Goal: Find specific page/section: Find specific page/section

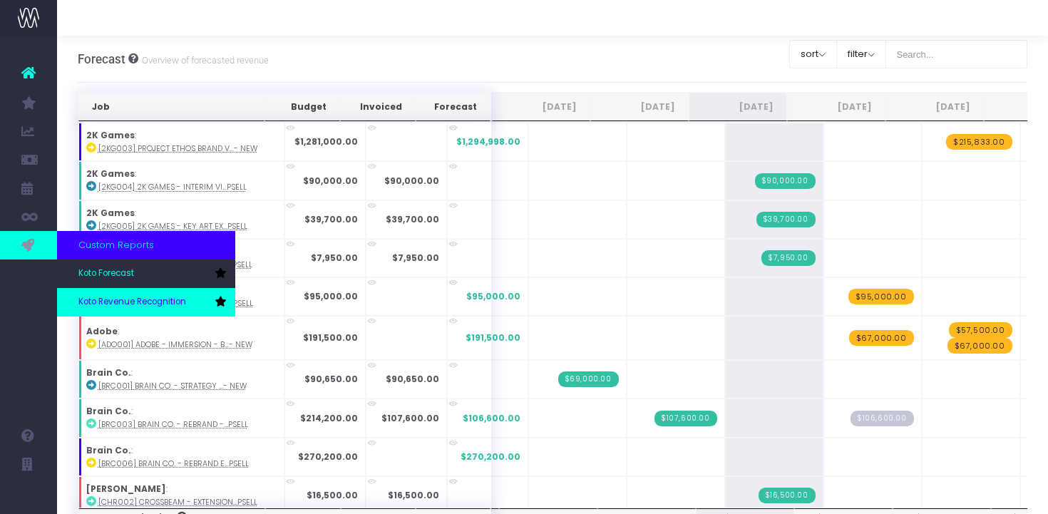
click at [111, 304] on span "Koto Revenue Recognition" at bounding box center [132, 302] width 108 height 13
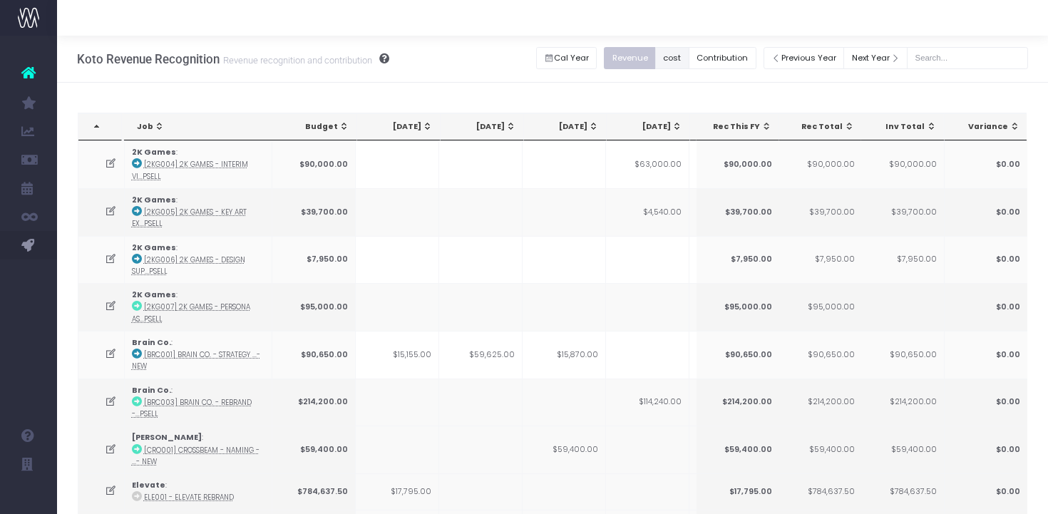
click at [689, 53] on button "cost" at bounding box center [672, 58] width 34 height 22
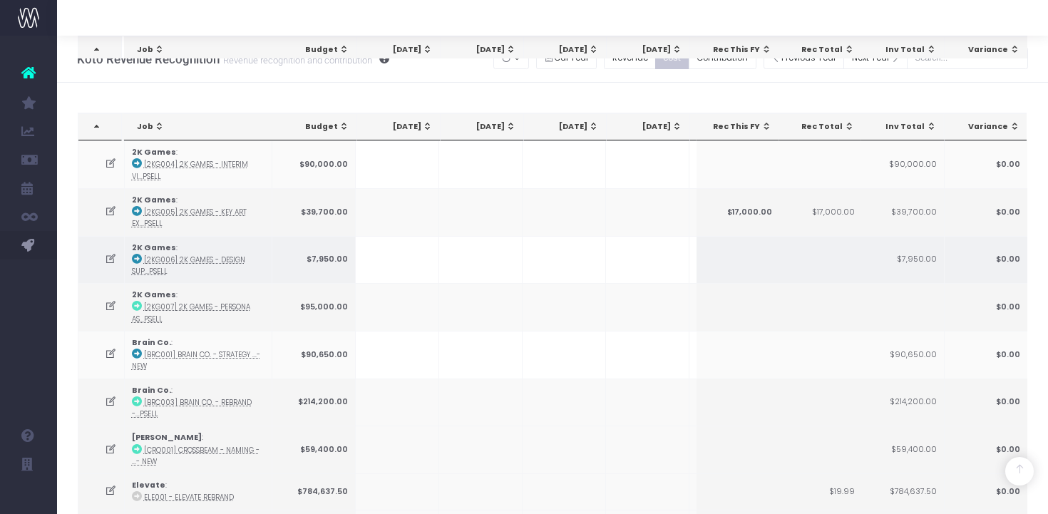
scroll to position [1065, 0]
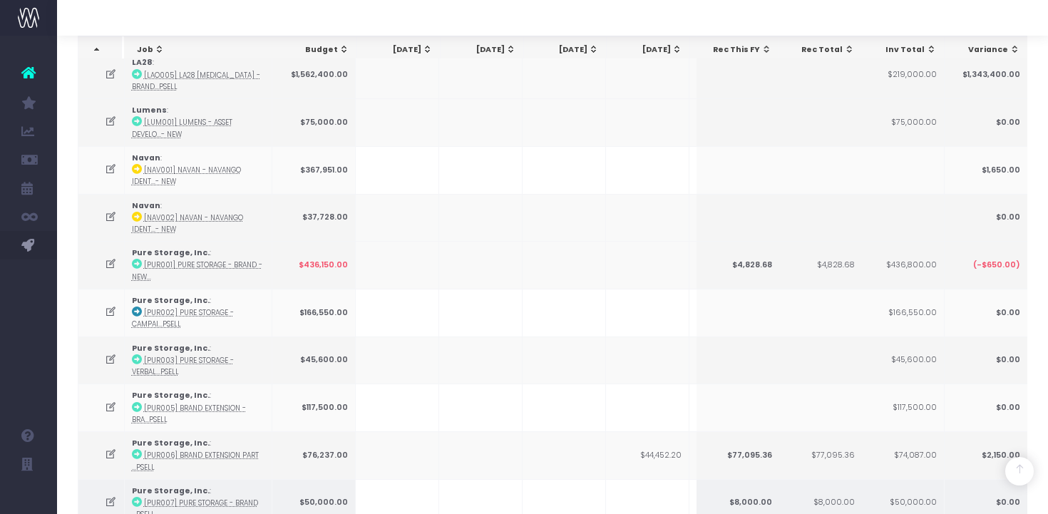
click at [115, 496] on icon at bounding box center [111, 502] width 12 height 12
